Goal: Information Seeking & Learning: Learn about a topic

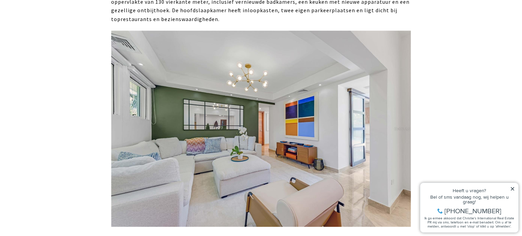
scroll to position [5906, 0]
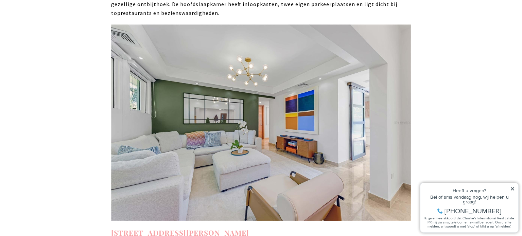
click at [169, 228] on font "[STREET_ADDRESS][PERSON_NAME]" at bounding box center [180, 233] width 138 height 10
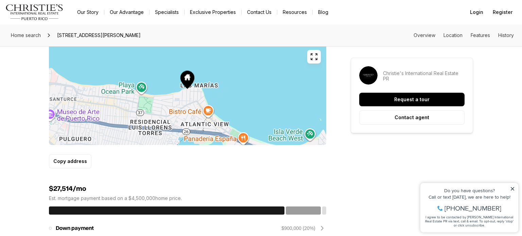
scroll to position [435, 0]
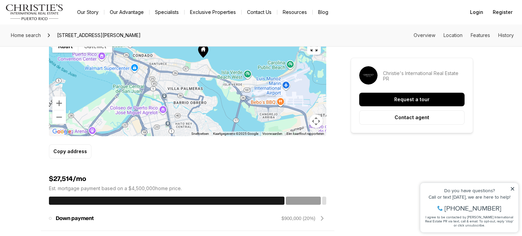
drag, startPoint x: 135, startPoint y: 131, endPoint x: 183, endPoint y: 88, distance: 63.8
click at [183, 88] on div at bounding box center [187, 86] width 277 height 101
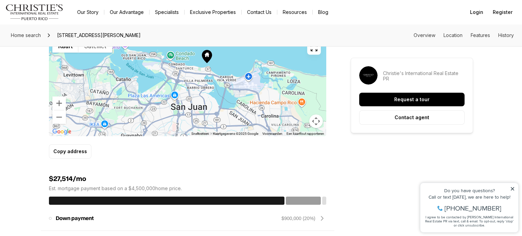
drag, startPoint x: 184, startPoint y: 78, endPoint x: 194, endPoint y: 82, distance: 11.6
